Goal: Task Accomplishment & Management: Manage account settings

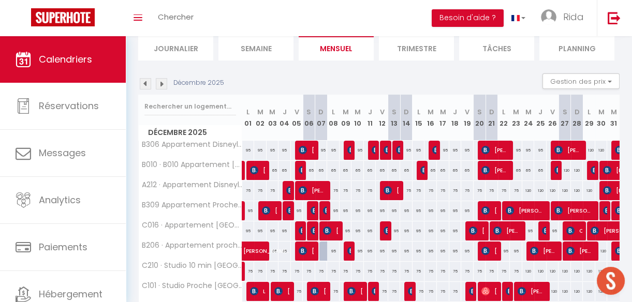
scroll to position [39, 0]
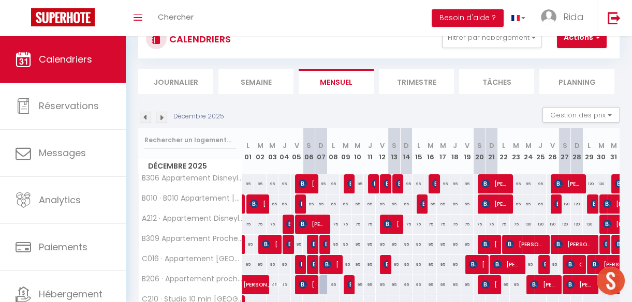
click at [145, 114] on img at bounding box center [145, 117] width 11 height 11
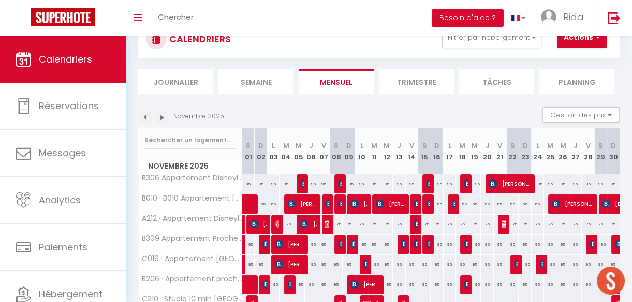
click at [145, 114] on img at bounding box center [145, 117] width 11 height 11
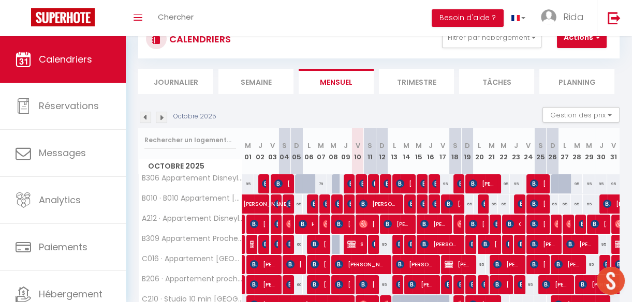
click at [571, 182] on div "95" at bounding box center [577, 183] width 12 height 19
type input "95"
type input "[DATE] Octobre 2025"
type input "Mer 29 Octobre 2025"
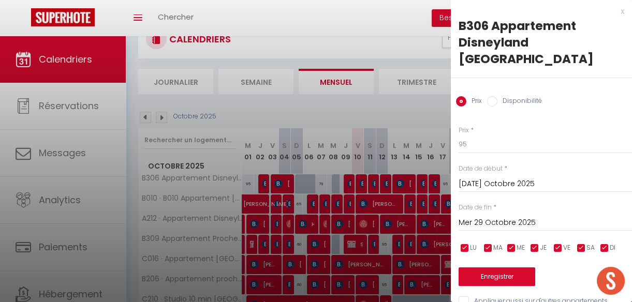
click at [491, 96] on input "Disponibilité" at bounding box center [492, 101] width 10 height 10
radio input "true"
radio input "false"
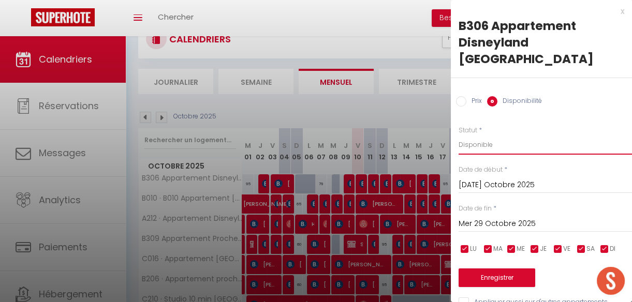
click at [479, 135] on select "Disponible Indisponible" at bounding box center [544, 145] width 173 height 20
select select "0"
click at [458, 135] on select "Disponible Indisponible" at bounding box center [544, 145] width 173 height 20
click at [500, 269] on button "Enregistrer" at bounding box center [496, 278] width 77 height 19
